Goal: Task Accomplishment & Management: Use online tool/utility

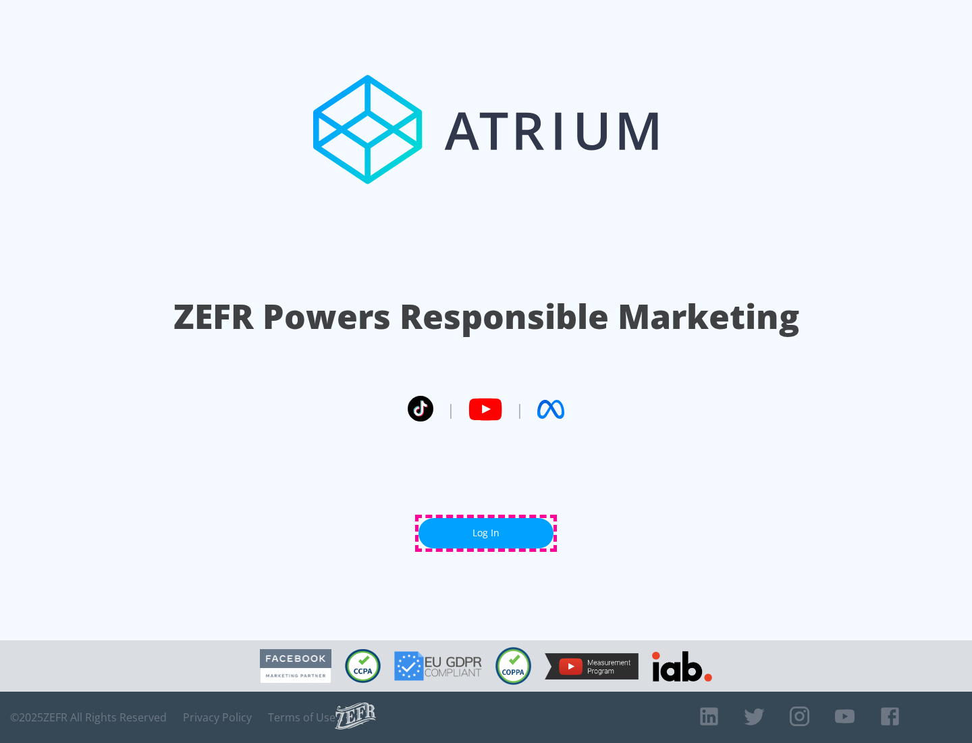
click at [486, 533] on link "Log In" at bounding box center [486, 533] width 135 height 30
